Goal: Information Seeking & Learning: Learn about a topic

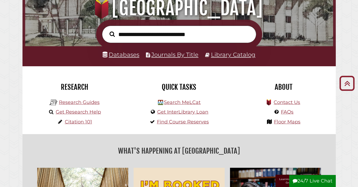
scroll to position [73, 0]
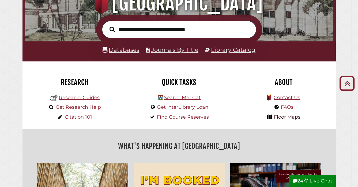
click at [294, 115] on link "Floor Maps" at bounding box center [287, 117] width 26 height 6
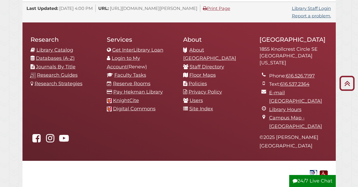
scroll to position [562, 0]
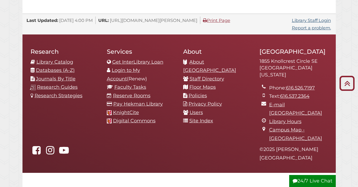
click at [224, 59] on link "About [GEOGRAPHIC_DATA]" at bounding box center [209, 66] width 53 height 14
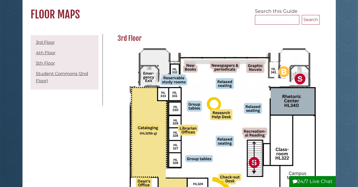
scroll to position [47, 0]
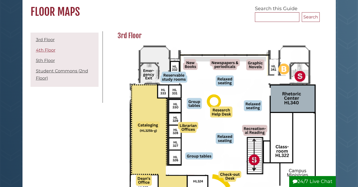
click at [46, 49] on link "4th Floor" at bounding box center [46, 50] width 20 height 5
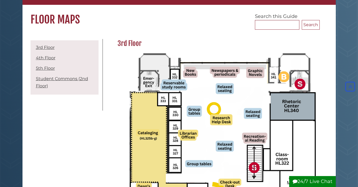
scroll to position [28, 0]
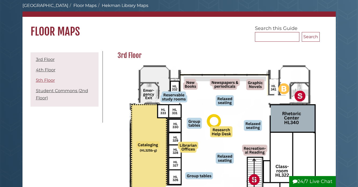
click at [41, 81] on link "5th Floor" at bounding box center [45, 80] width 19 height 5
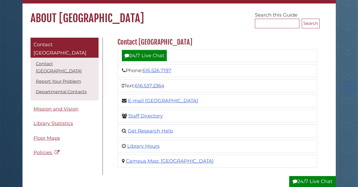
scroll to position [40, 0]
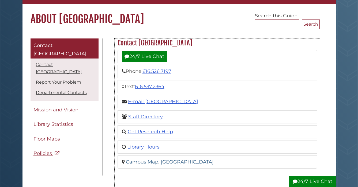
click at [179, 162] on link "Campus Map: Hekman Library" at bounding box center [170, 162] width 88 height 6
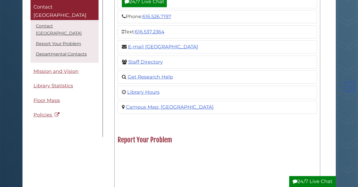
scroll to position [98, 0]
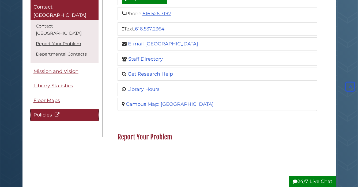
click at [40, 112] on span "Policies" at bounding box center [42, 115] width 18 height 6
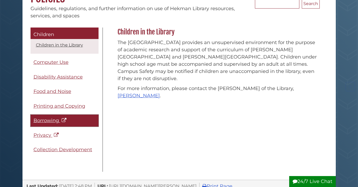
scroll to position [61, 0]
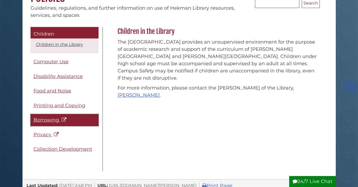
click at [46, 121] on span "Borrowing" at bounding box center [45, 120] width 25 height 6
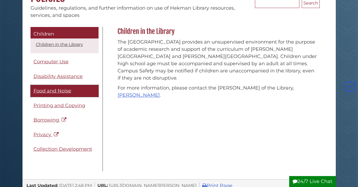
click at [60, 92] on span "Food and Noise" at bounding box center [52, 91] width 38 height 6
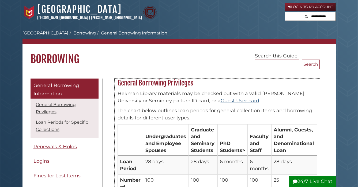
click at [220, 100] on link "Guest User card" at bounding box center [239, 101] width 39 height 6
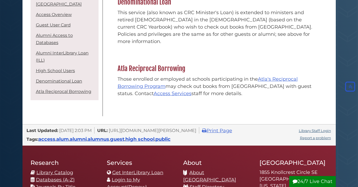
scroll to position [892, 0]
